Goal: Feedback & Contribution: Submit feedback/report problem

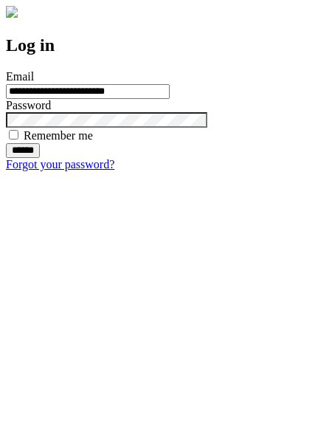
type input "**********"
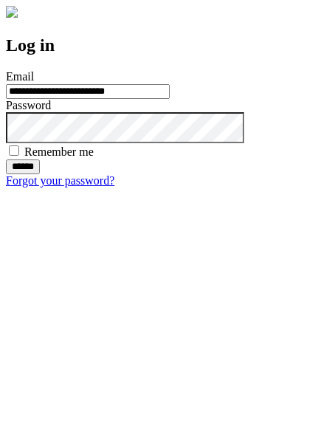
click at [40, 174] on input "******" at bounding box center [23, 166] width 34 height 15
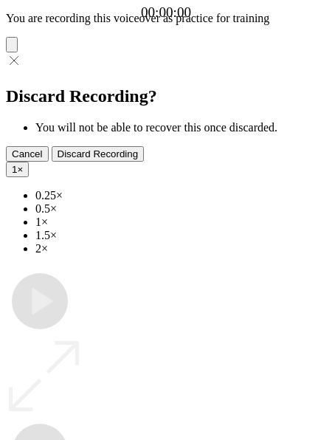
type input "**********"
